Goal: Transaction & Acquisition: Purchase product/service

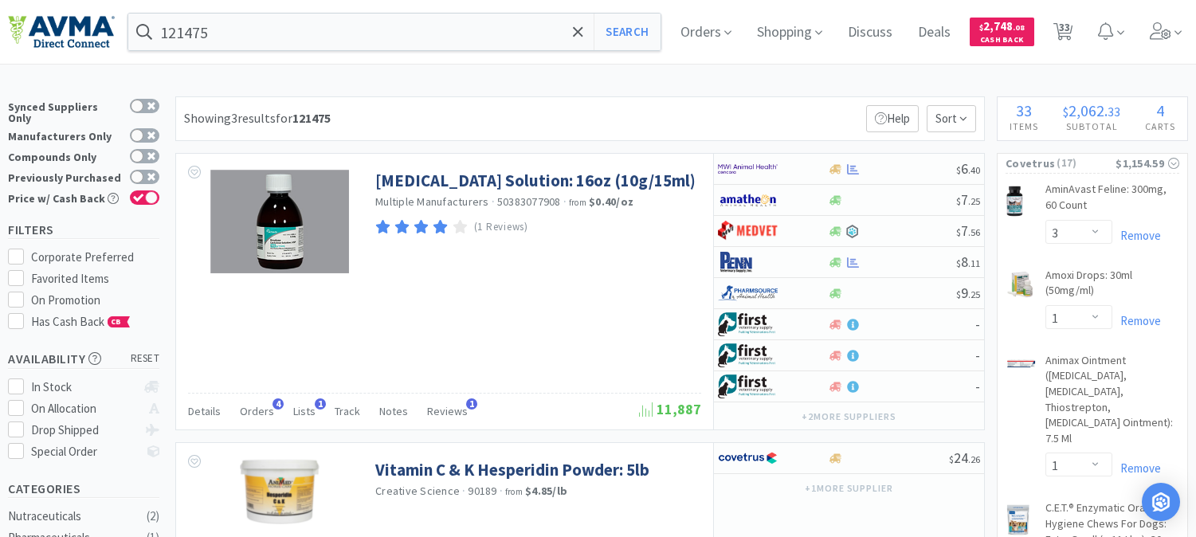
select select "3"
select select "1"
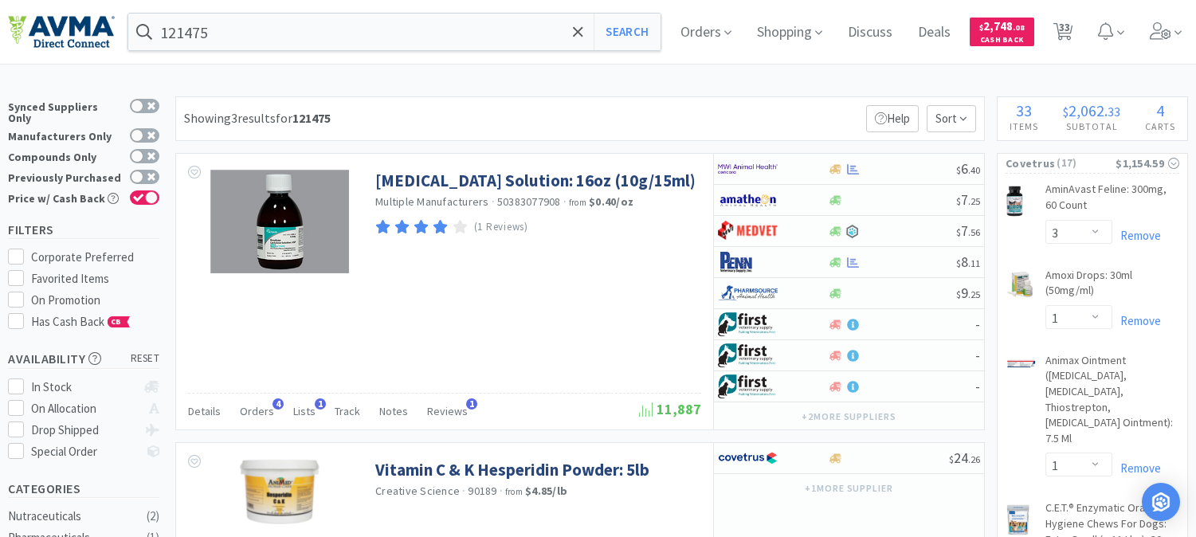
select select "2"
select select "1"
select select "2"
select select "1"
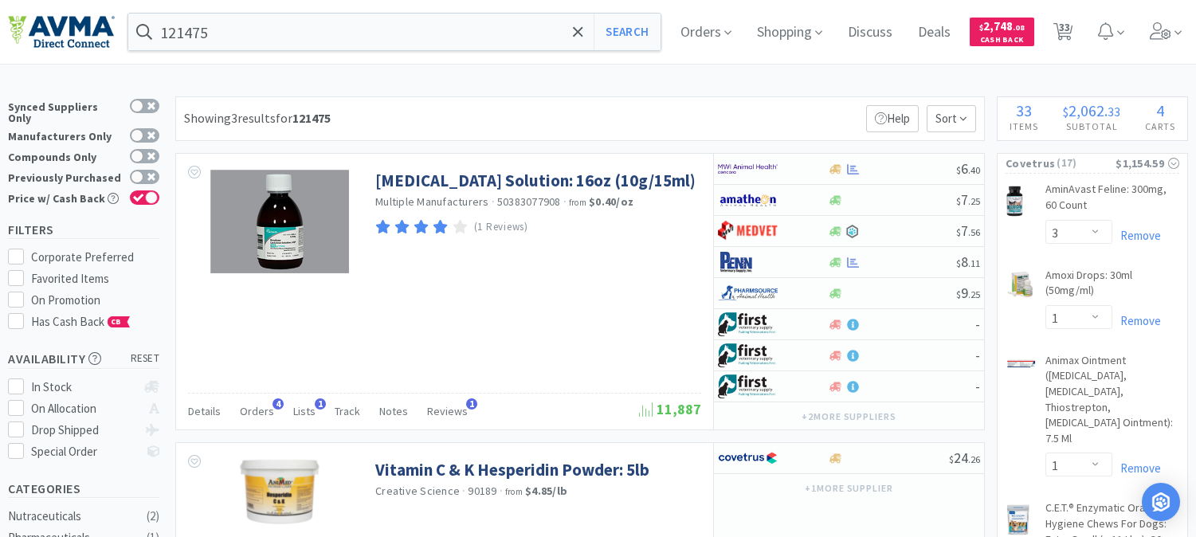
select select "1"
select select "2"
select select "6"
select select "1"
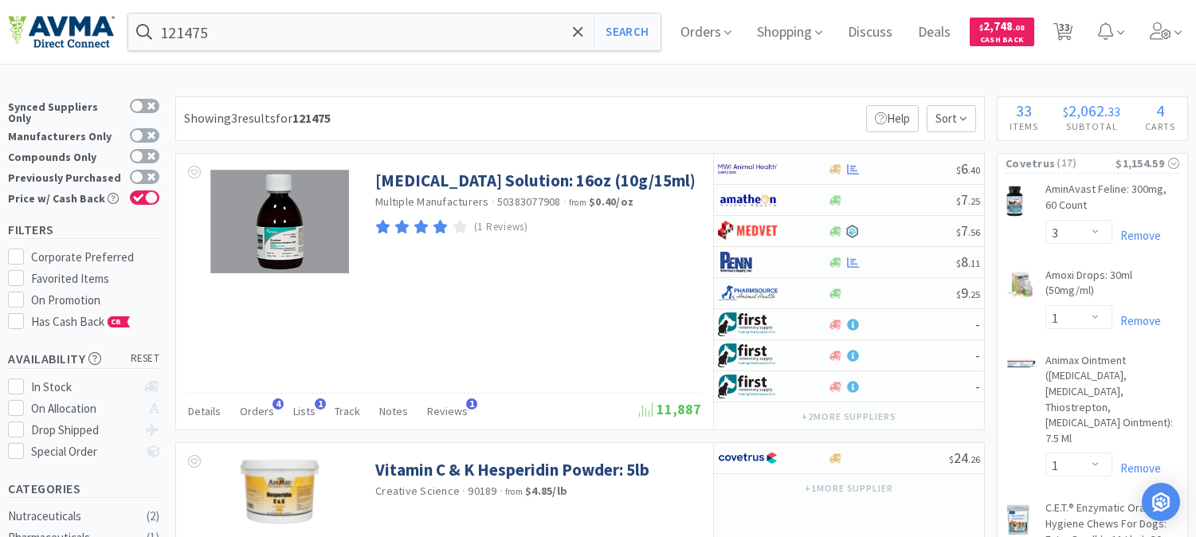
select select "1"
select select "4"
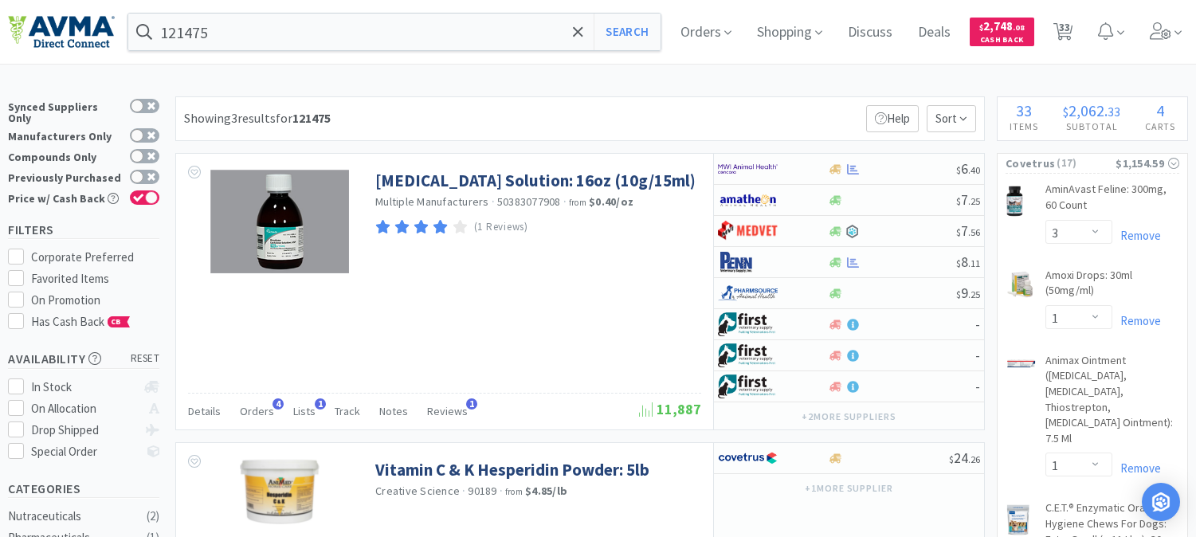
select select "3"
select select "1"
select select "2"
select select "1"
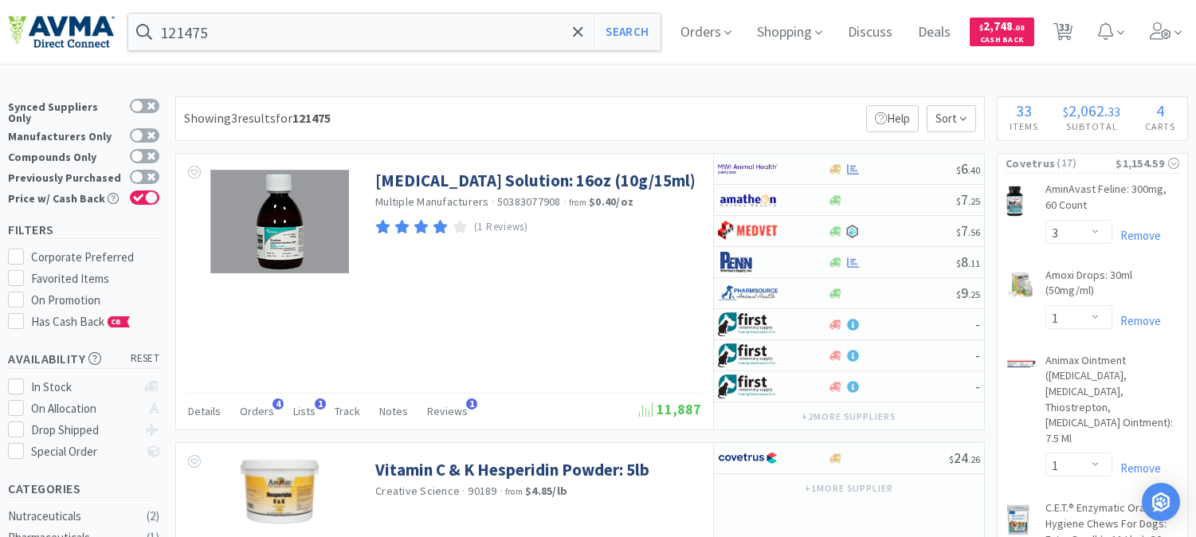
select select "1"
select select "3"
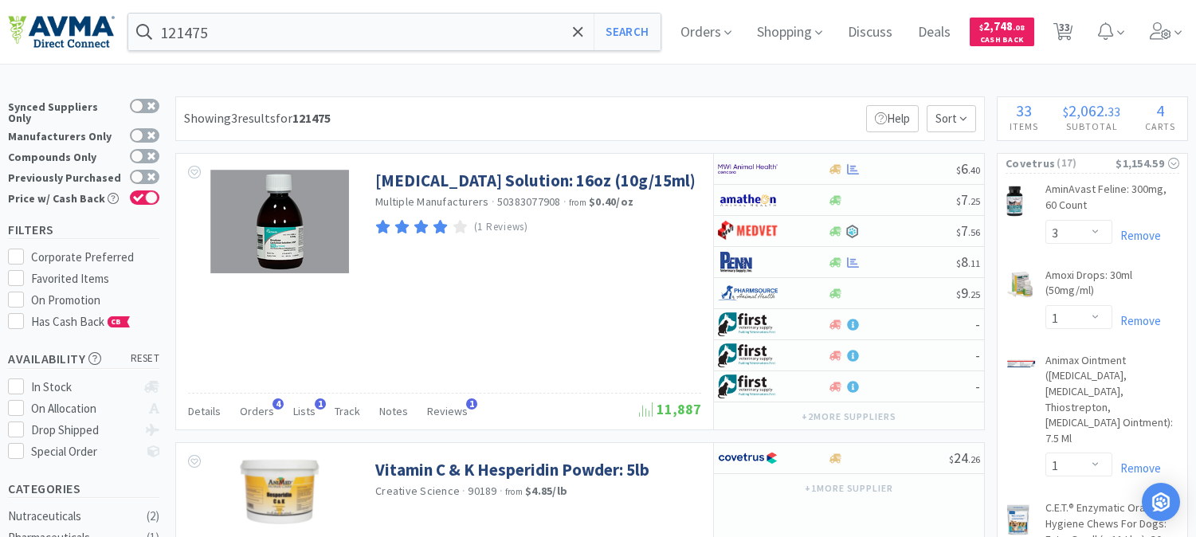
select select "2"
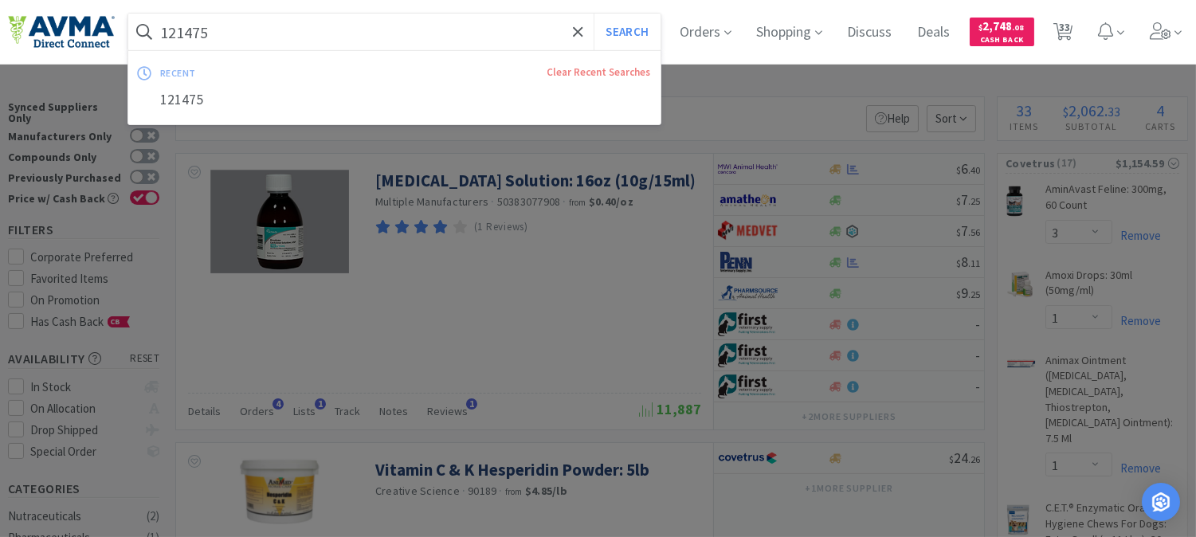
click at [264, 38] on input "121475" at bounding box center [394, 32] width 532 height 37
paste input "064022"
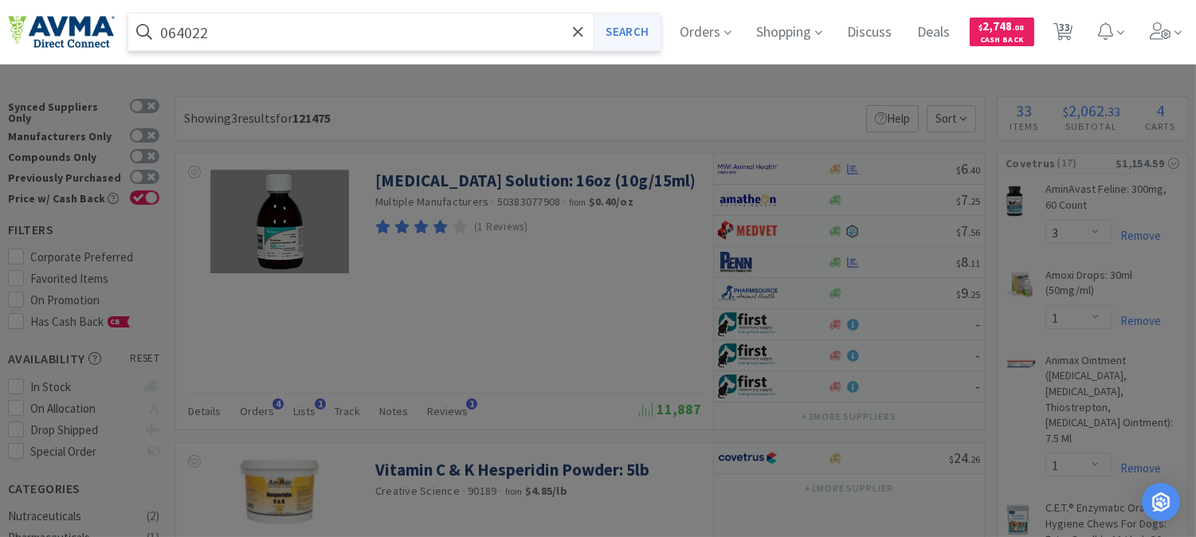
type input "064022"
click at [627, 32] on button "Search" at bounding box center [626, 32] width 66 height 37
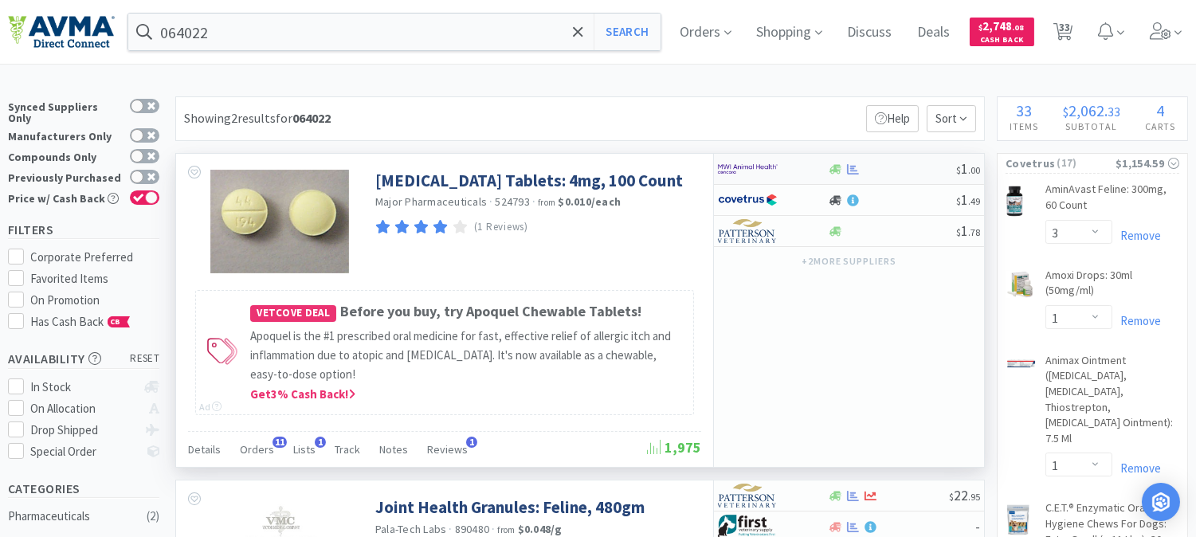
click at [738, 170] on img at bounding box center [748, 169] width 60 height 24
select select "1"
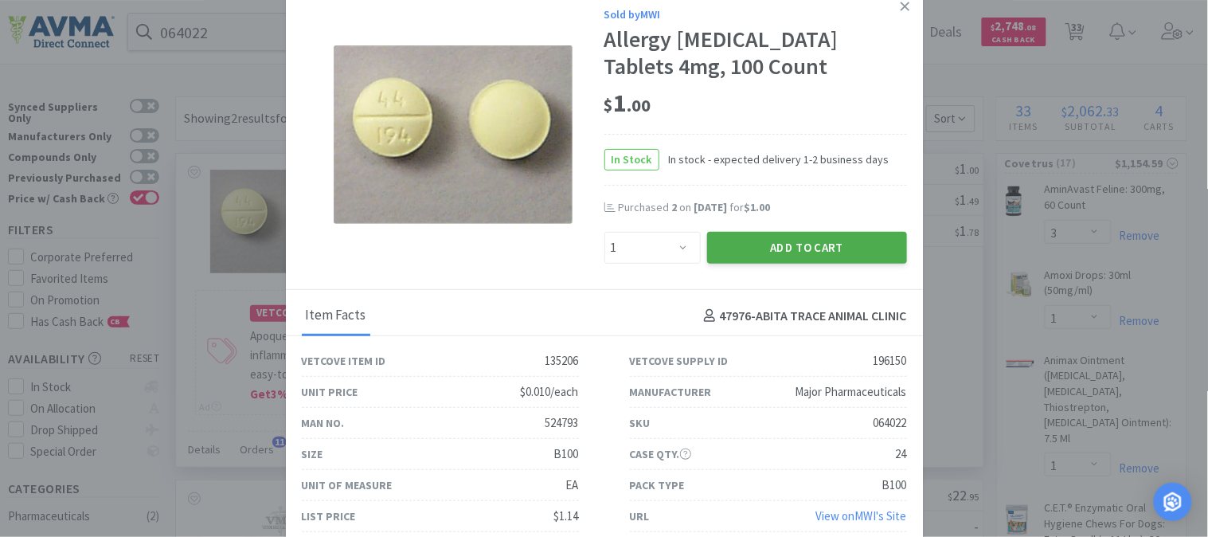
click at [774, 264] on button "Add to Cart" at bounding box center [807, 248] width 200 height 32
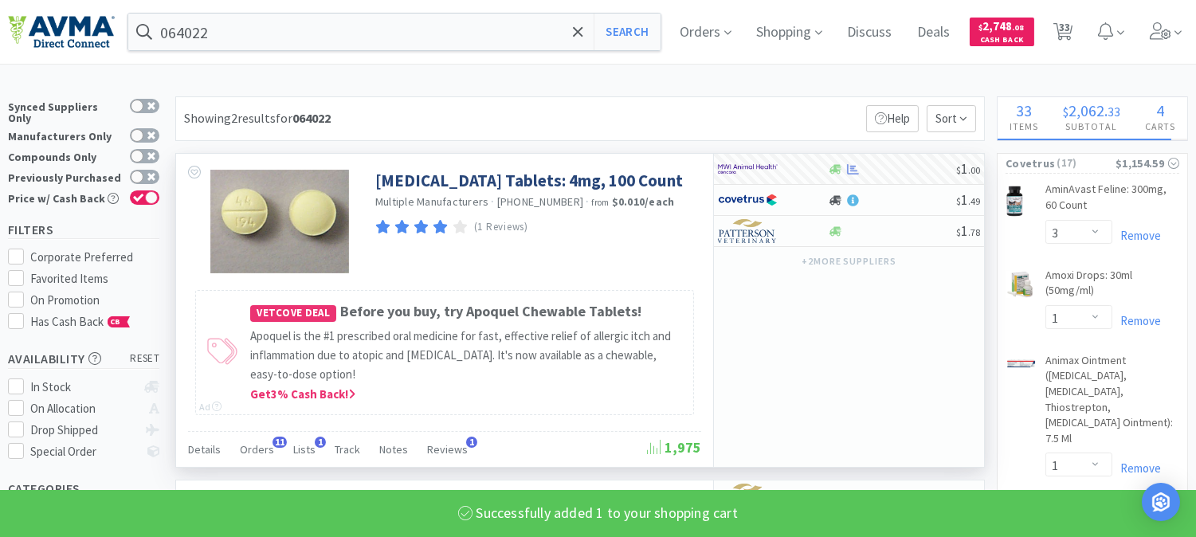
select select "1"
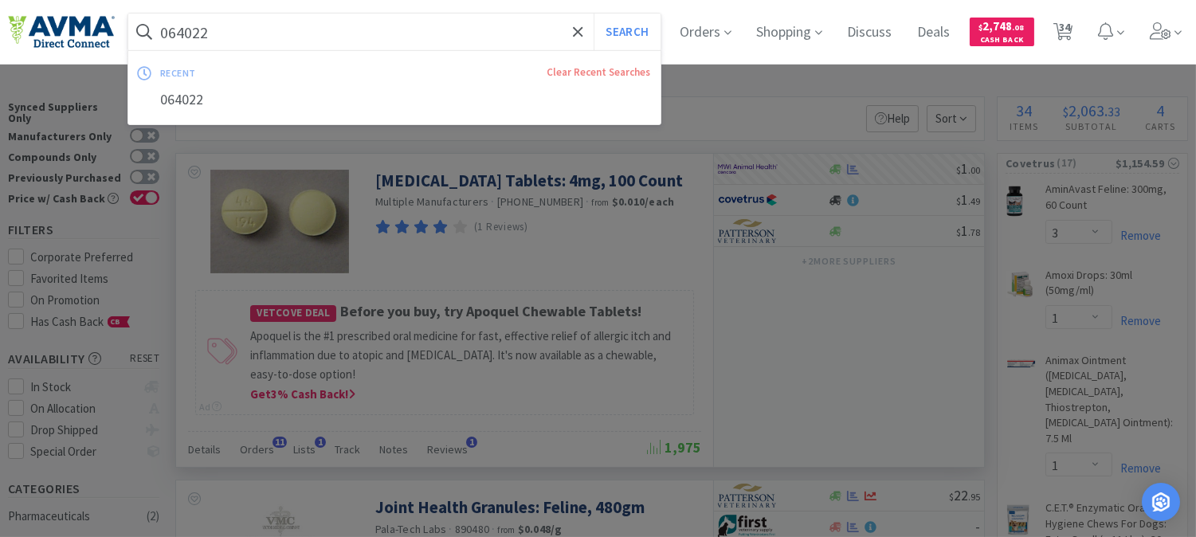
click at [242, 29] on input "064022" at bounding box center [394, 32] width 532 height 37
paste input "33341"
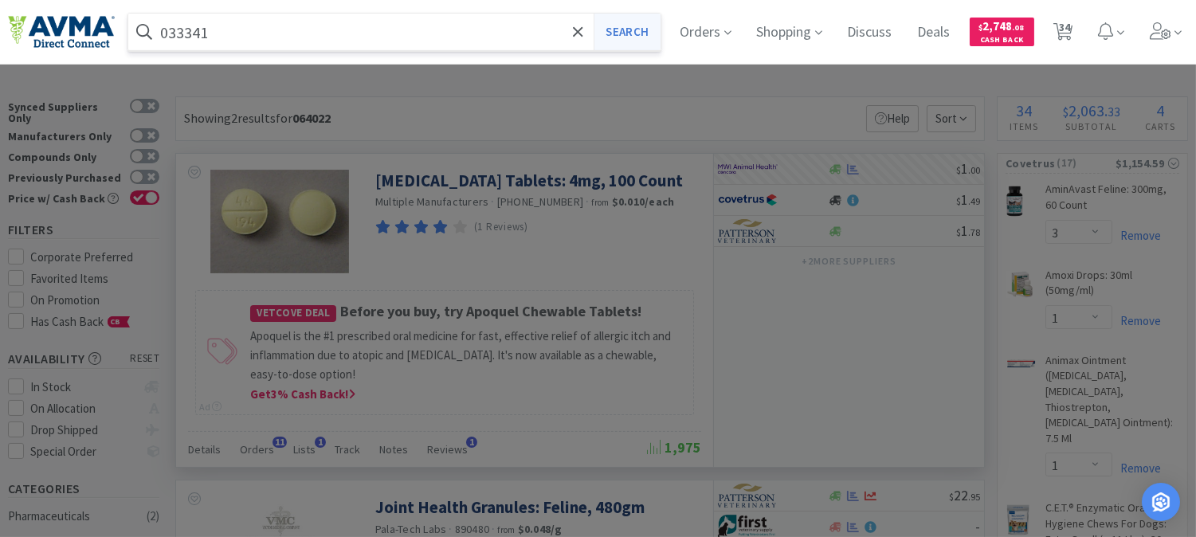
type input "033341"
click at [656, 24] on button "Search" at bounding box center [626, 32] width 66 height 37
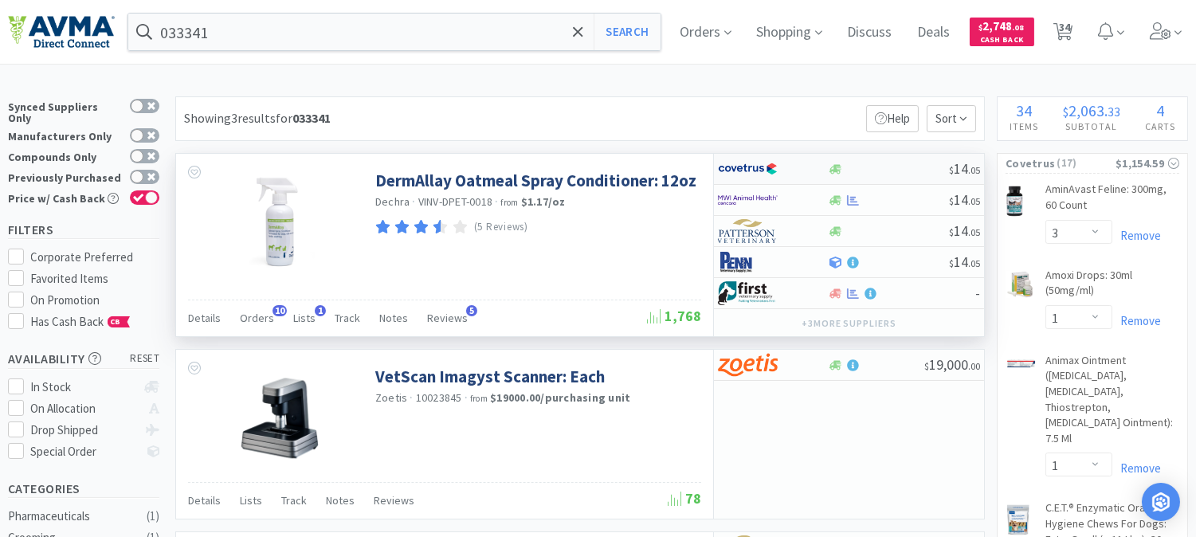
click at [749, 165] on img at bounding box center [748, 169] width 60 height 24
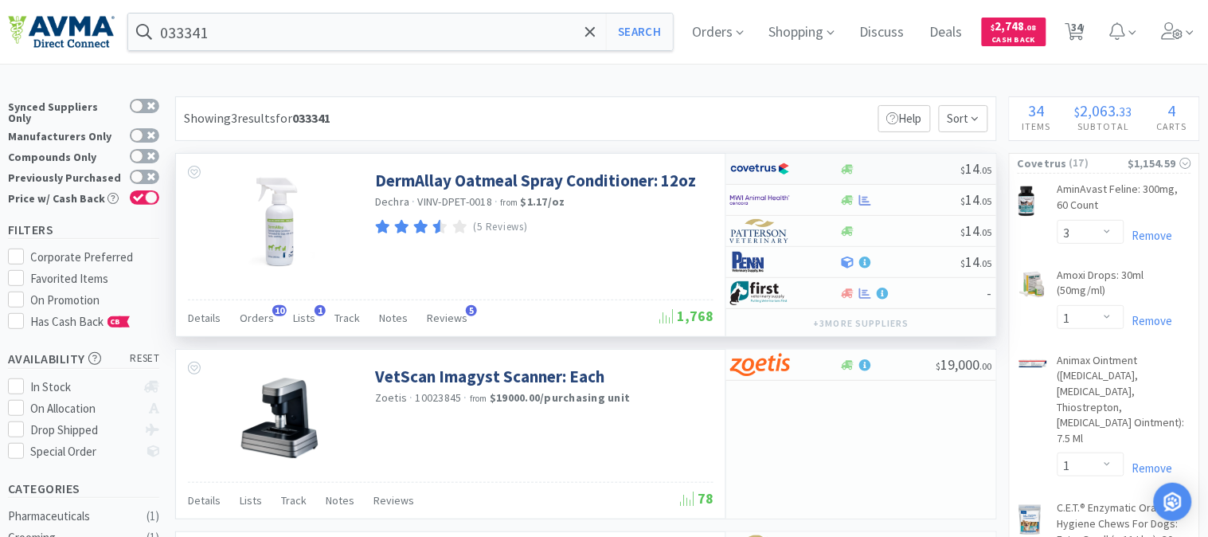
select select "1"
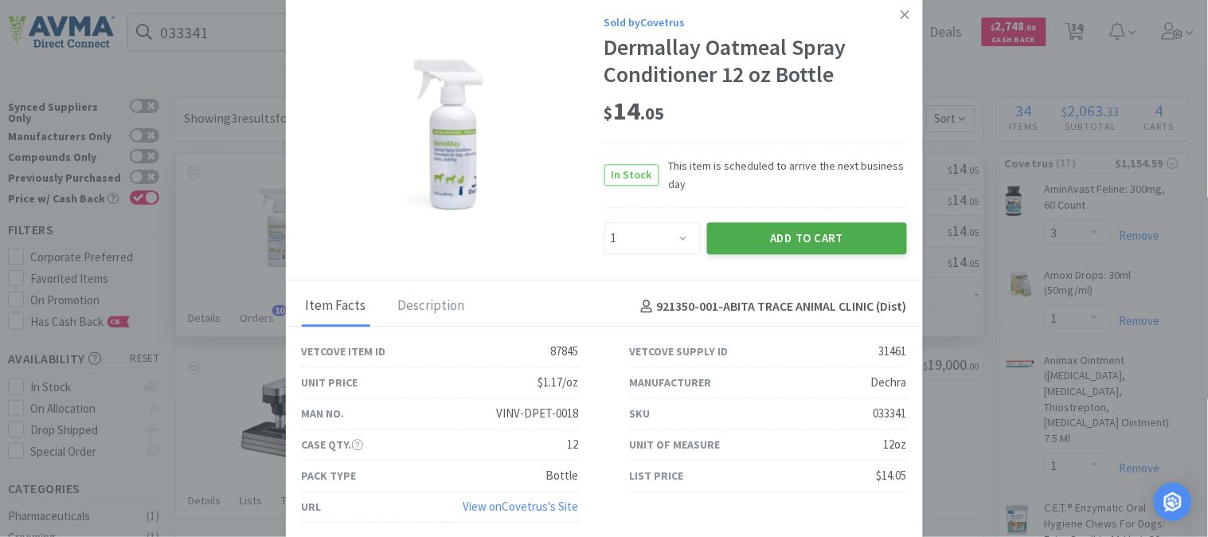
click at [837, 227] on button "Add to Cart" at bounding box center [807, 238] width 200 height 32
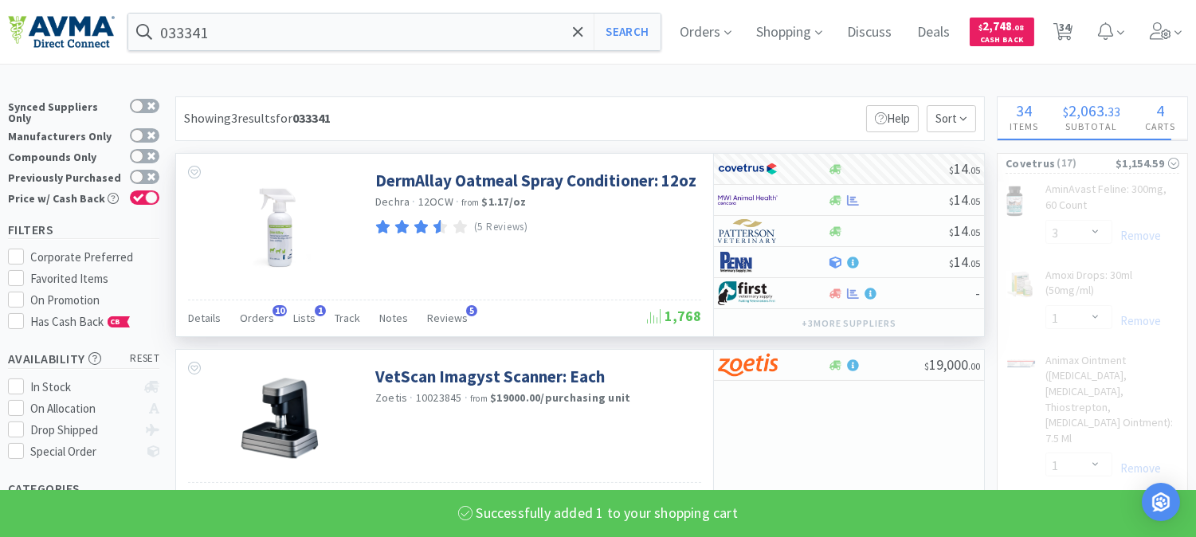
select select "1"
select select "2"
select select "1"
select select "2"
select select "6"
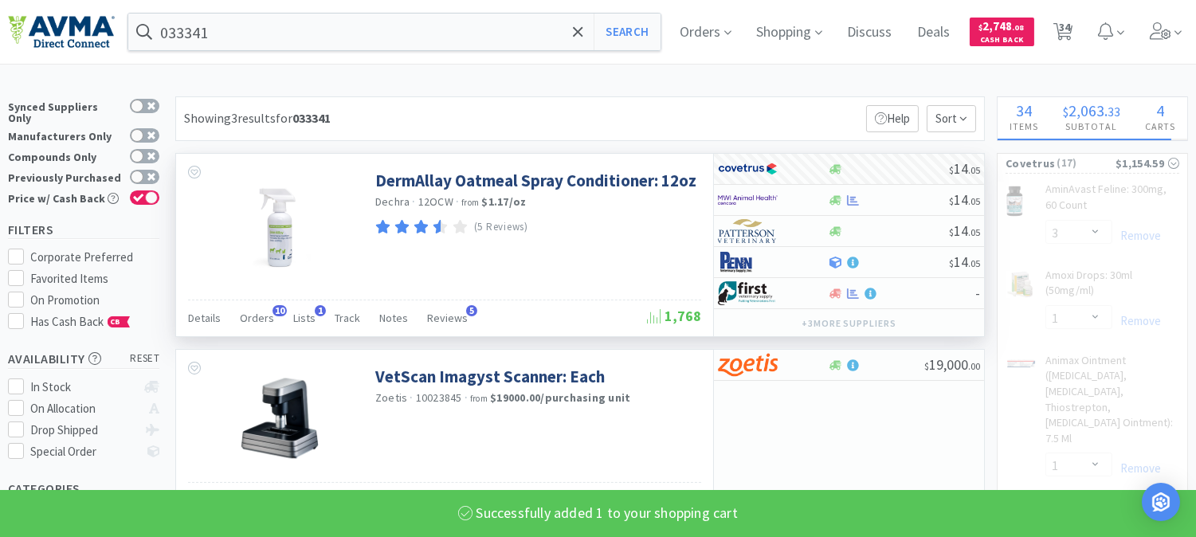
select select "1"
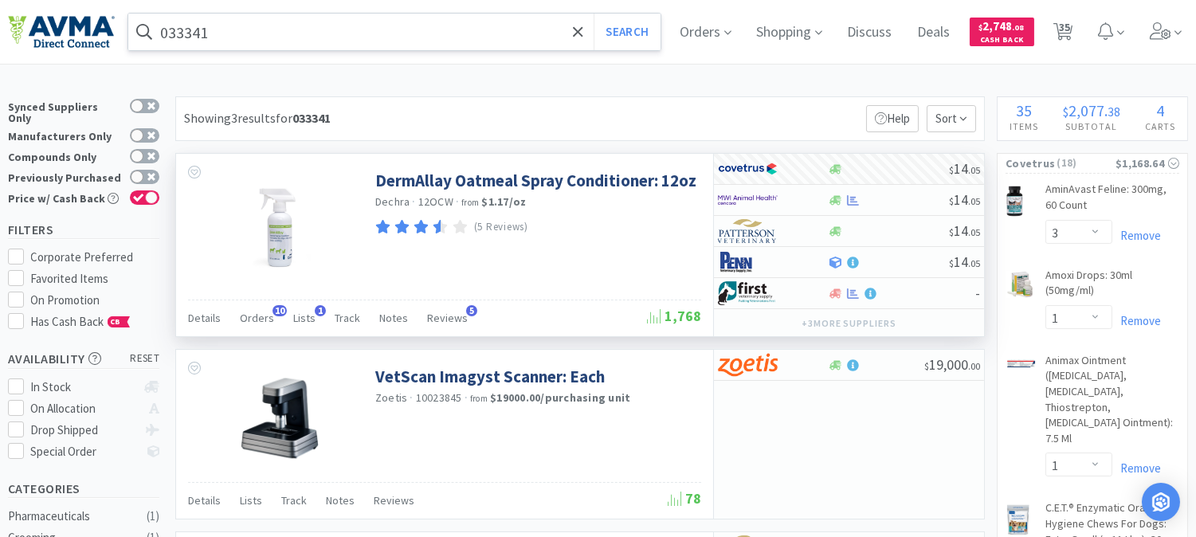
click at [252, 24] on input "033341" at bounding box center [394, 32] width 532 height 37
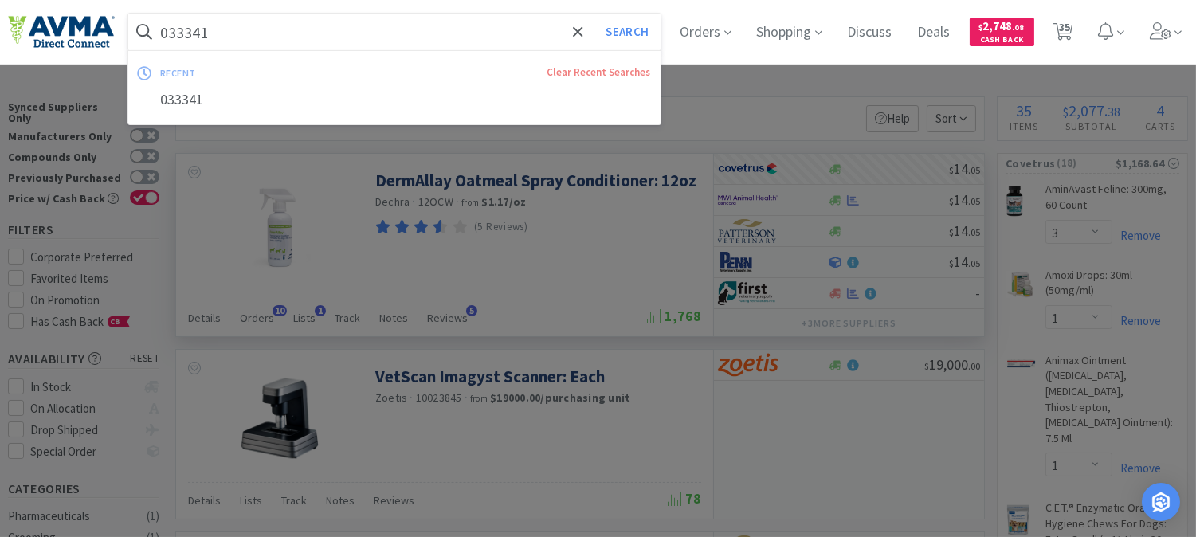
paste input "125336"
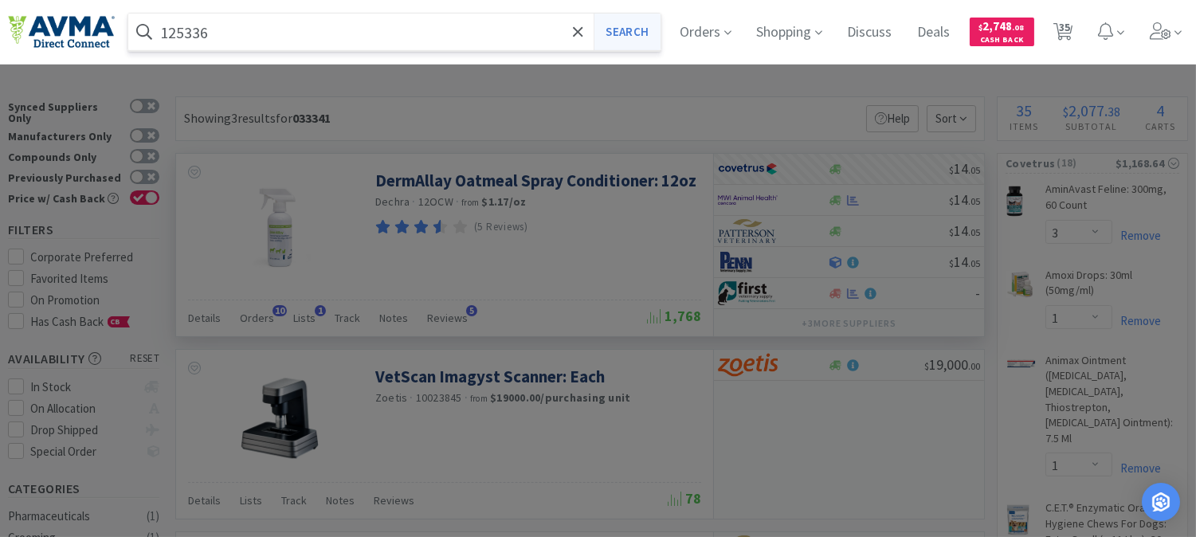
type input "125336"
click at [638, 29] on button "Search" at bounding box center [626, 32] width 66 height 37
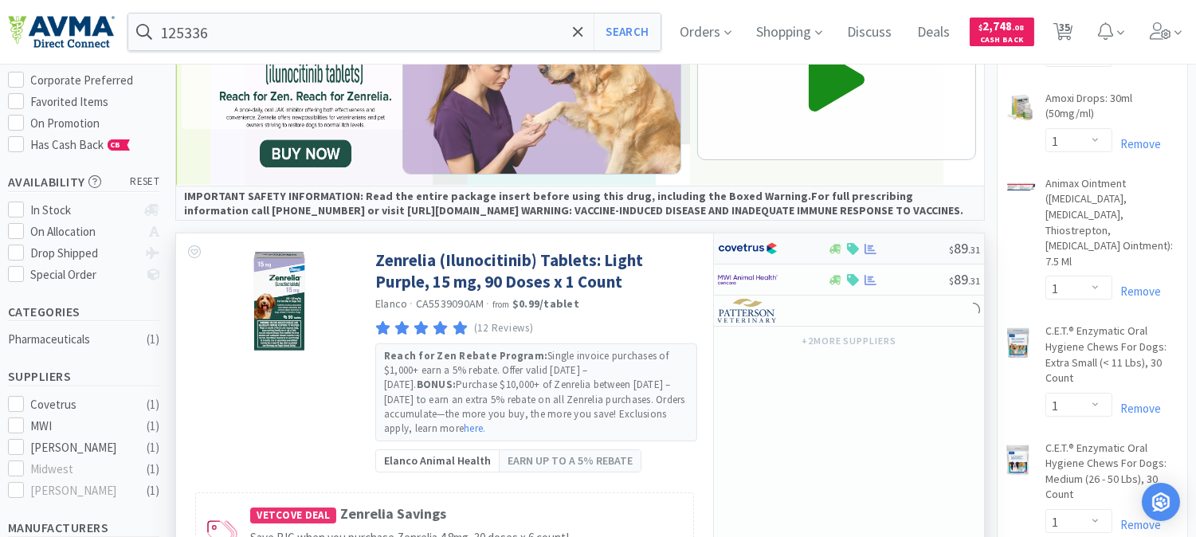
scroll to position [265, 0]
